Goal: Information Seeking & Learning: Compare options

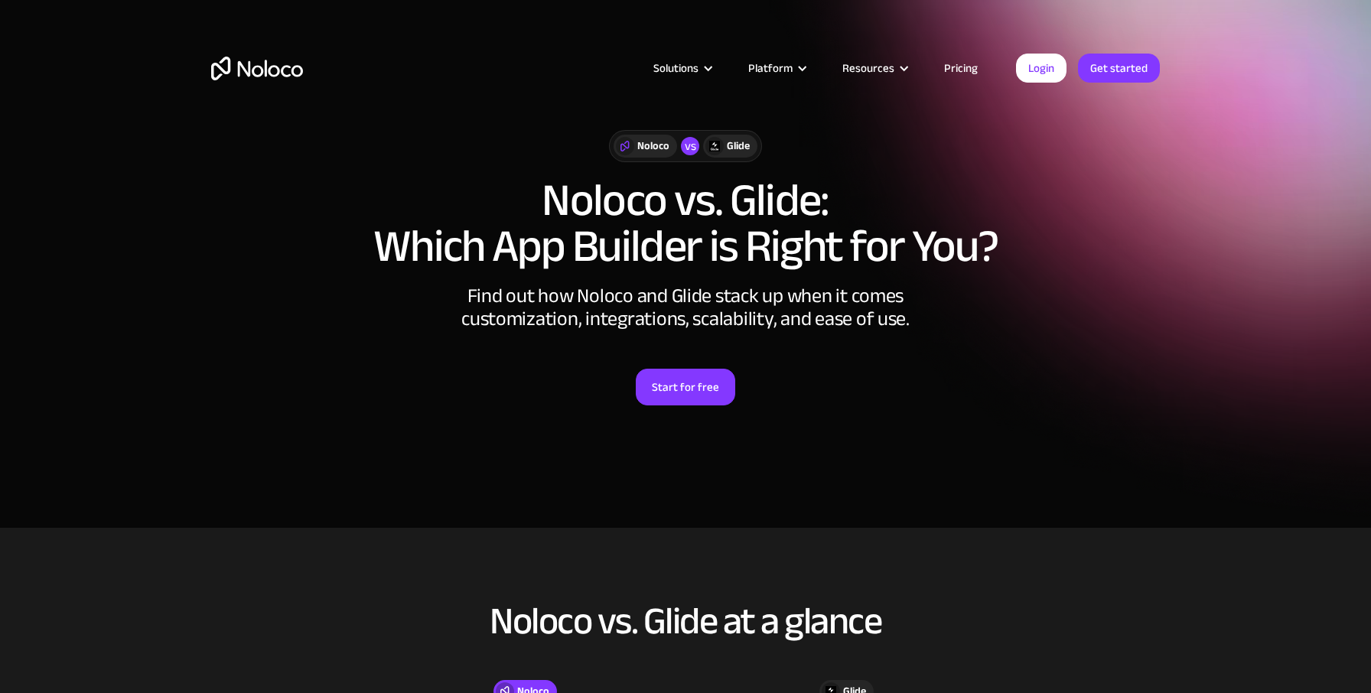
scroll to position [1, 0]
click at [950, 67] on link "Pricing" at bounding box center [961, 68] width 72 height 20
